Goal: Navigation & Orientation: Find specific page/section

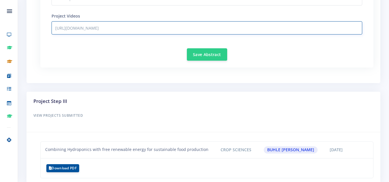
scroll to position [4, 4]
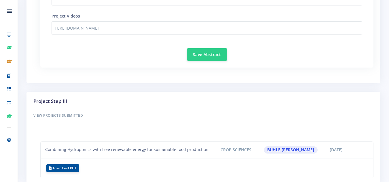
click at [212, 114] on h6 "View Projects Submitted" at bounding box center [203, 115] width 340 height 7
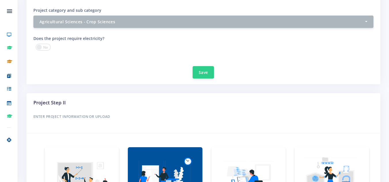
scroll to position [231, 0]
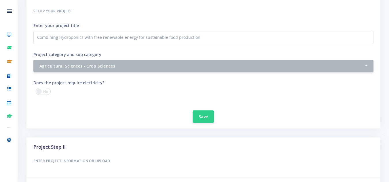
click at [224, 13] on h6 "Setup your Project" at bounding box center [203, 10] width 340 height 7
click at [165, 10] on h6 "Setup your Project" at bounding box center [203, 10] width 340 height 7
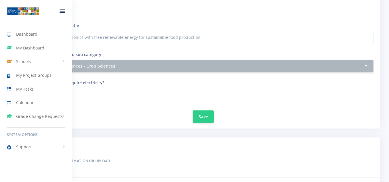
click at [18, 12] on img at bounding box center [23, 11] width 32 height 9
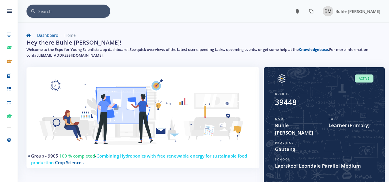
scroll to position [4, 4]
click at [258, 18] on nav "× You have 0 notifications. View all" at bounding box center [203, 11] width 371 height 23
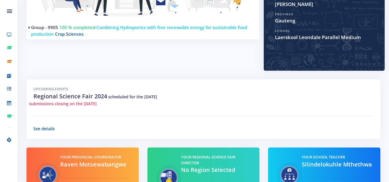
scroll to position [0, 0]
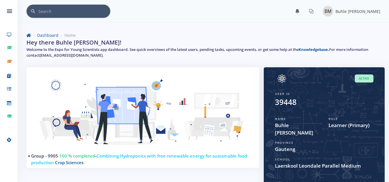
click at [157, 21] on nav "× You have 0 notifications. View all" at bounding box center [203, 11] width 371 height 23
click at [205, 31] on div "Dashboard Home Hey there Buhle Milarn Mashinini! Welcome to the Expo for Young …" at bounding box center [203, 46] width 362 height 42
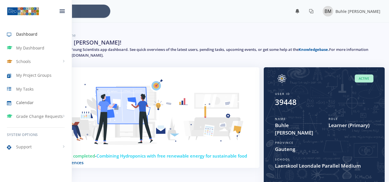
click at [24, 103] on span "Calendar" at bounding box center [25, 103] width 18 height 6
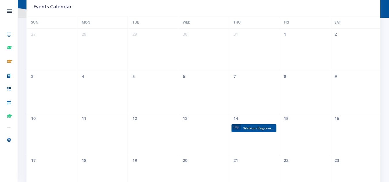
scroll to position [3, 0]
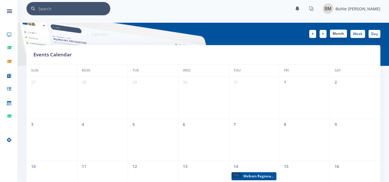
click at [337, 32] on link "Month" at bounding box center [338, 34] width 17 height 8
click at [339, 34] on link "Month" at bounding box center [338, 34] width 17 height 8
click at [323, 32] on icon at bounding box center [323, 33] width 2 height 3
click at [315, 36] on link at bounding box center [312, 34] width 7 height 8
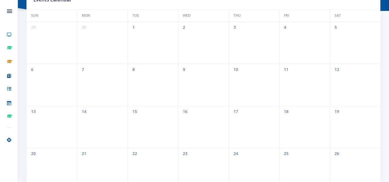
scroll to position [0, 0]
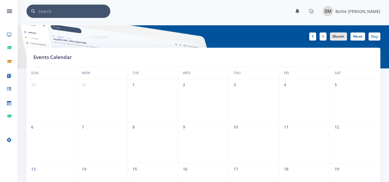
click at [216, 8] on div "× You have 0 notifications." at bounding box center [203, 11] width 354 height 13
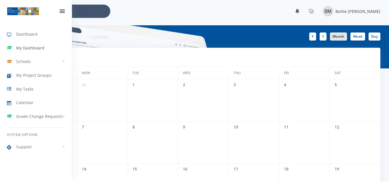
click at [24, 46] on span "My Dashboard" at bounding box center [30, 48] width 28 height 6
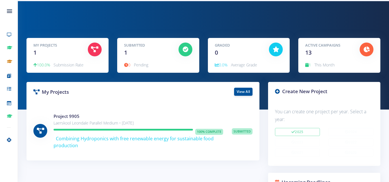
scroll to position [58, 0]
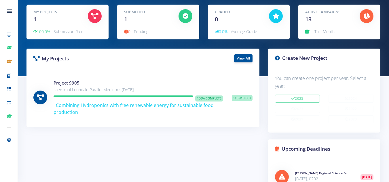
click at [140, 147] on div "My Projects View All Submitted" at bounding box center [142, 173] width 241 height 248
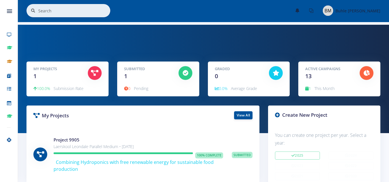
scroll to position [0, 0]
